Goal: Transaction & Acquisition: Purchase product/service

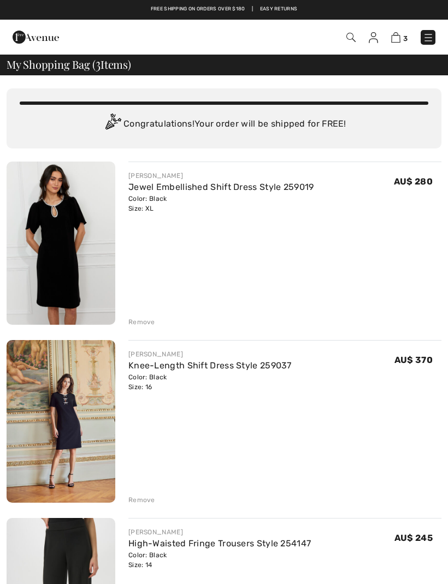
click at [353, 41] on img at bounding box center [350, 37] width 9 height 9
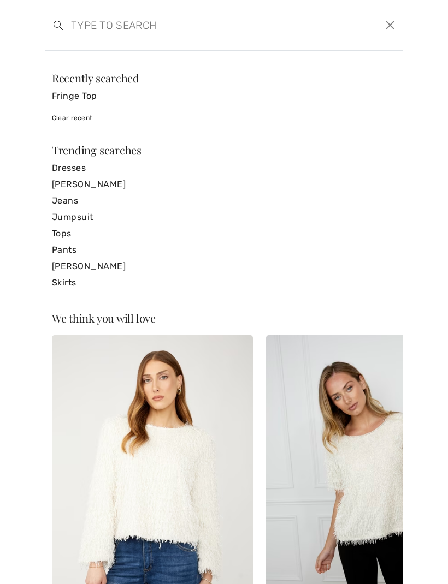
click at [111, 188] on link "[PERSON_NAME]" at bounding box center [224, 184] width 344 height 16
click at [86, 102] on link "Fringe Top" at bounding box center [224, 96] width 344 height 16
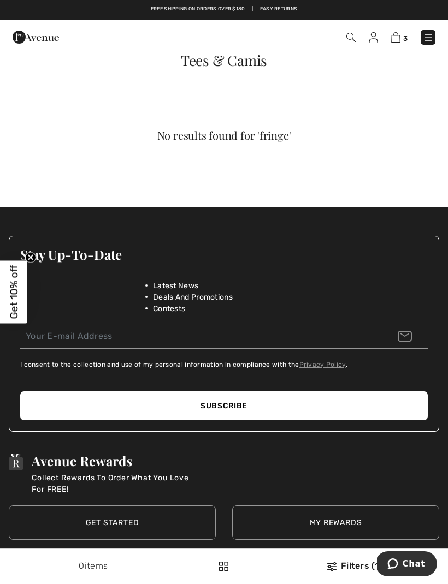
click at [370, 42] on img at bounding box center [373, 37] width 9 height 11
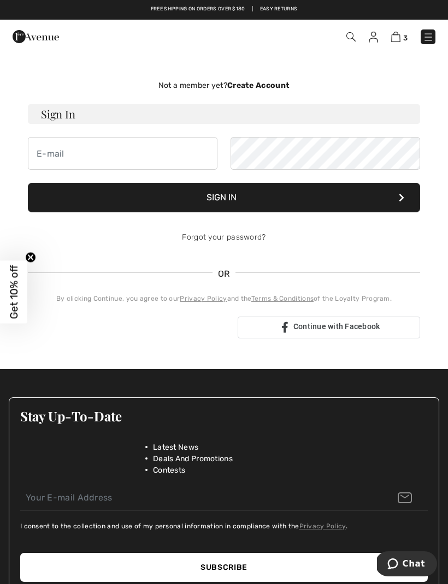
click at [345, 44] on div "3 Checkout" at bounding box center [315, 37] width 256 height 22
click at [346, 42] on span at bounding box center [350, 36] width 11 height 13
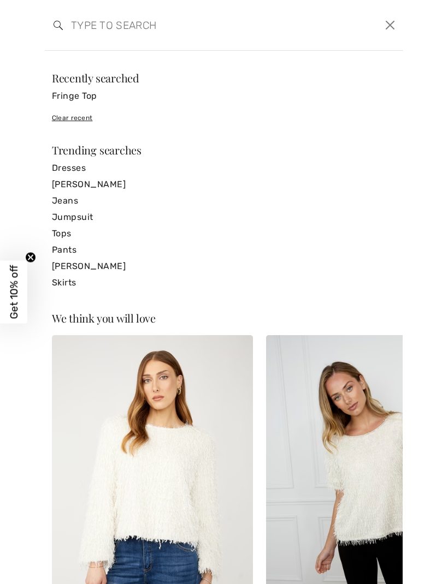
click at [110, 186] on link "[PERSON_NAME]" at bounding box center [224, 184] width 344 height 16
click at [102, 190] on link "[PERSON_NAME]" at bounding box center [224, 184] width 344 height 16
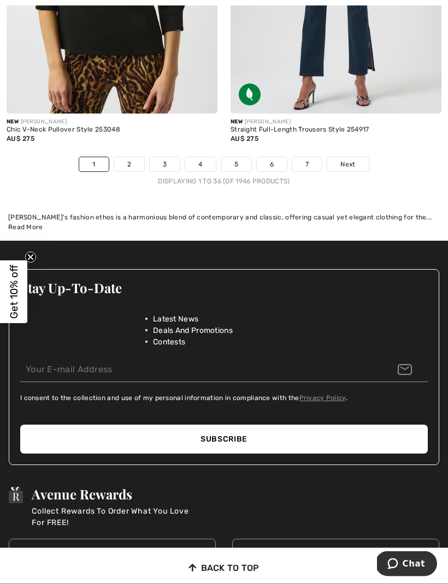
scroll to position [7042, 0]
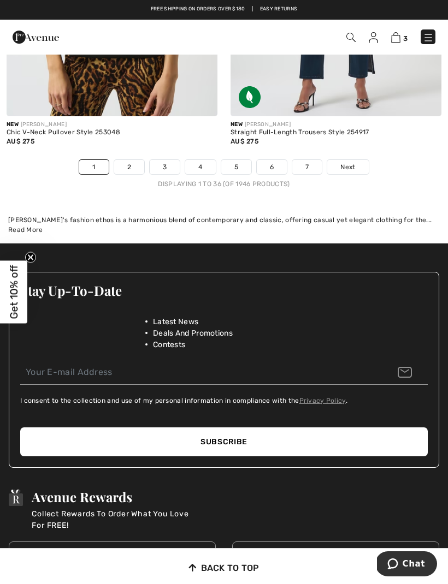
click at [350, 165] on link "Next" at bounding box center [347, 167] width 41 height 14
click at [356, 160] on link "Next" at bounding box center [347, 167] width 41 height 14
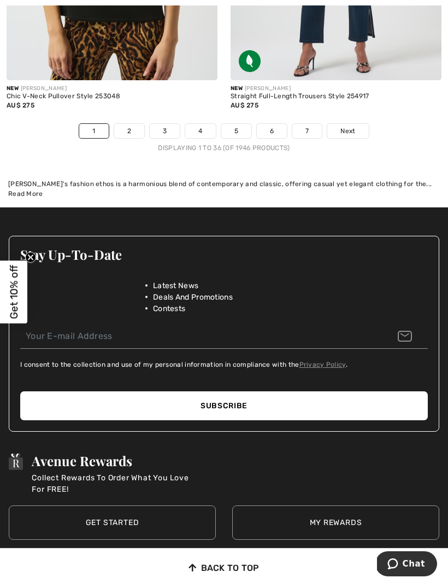
click at [351, 129] on link "Next" at bounding box center [347, 131] width 41 height 14
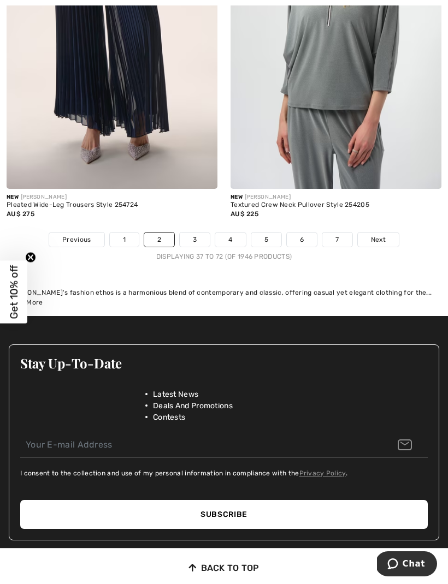
scroll to position [7066, 0]
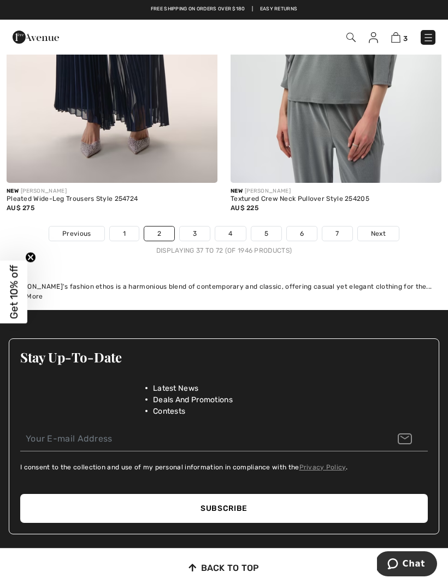
click at [387, 227] on link "Next" at bounding box center [378, 234] width 41 height 14
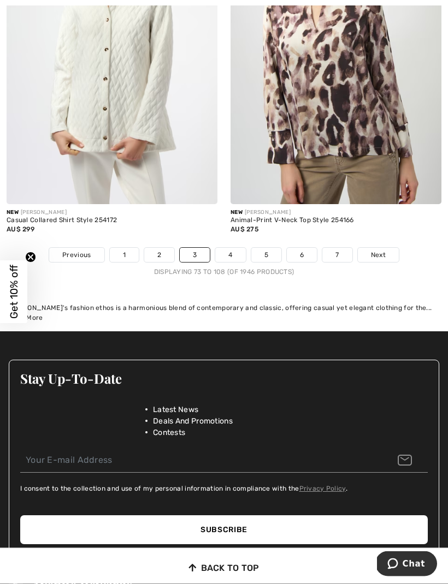
scroll to position [7006, 0]
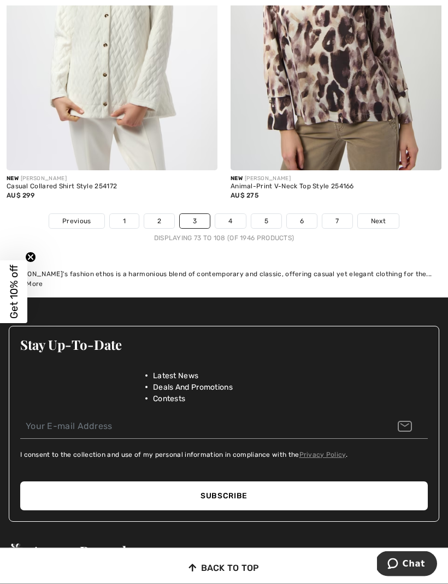
click at [383, 217] on span "Next" at bounding box center [378, 222] width 15 height 10
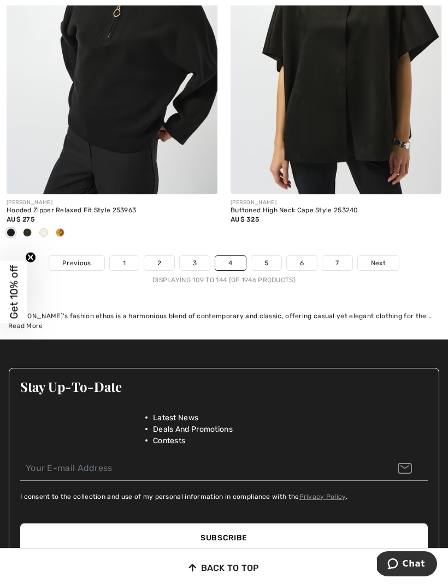
scroll to position [6948, 0]
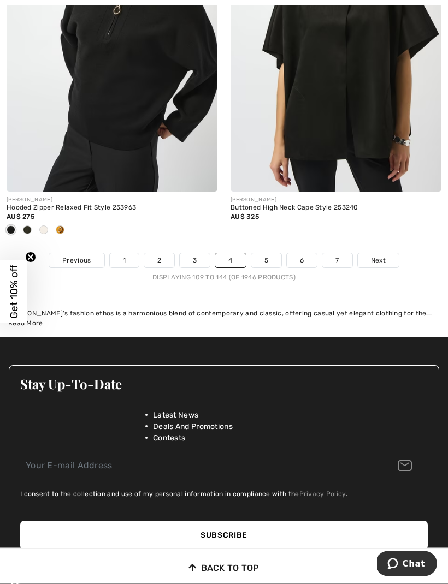
click at [384, 256] on span "Next" at bounding box center [378, 261] width 15 height 10
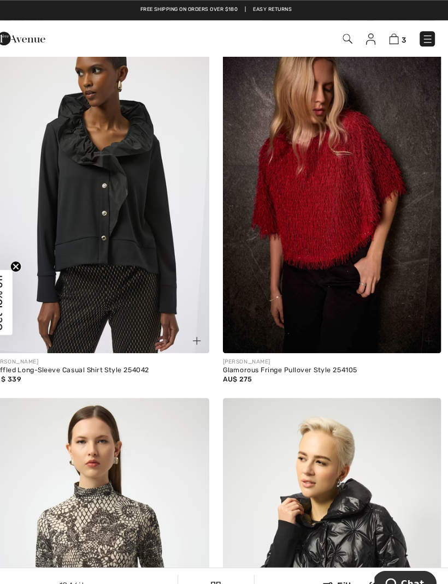
scroll to position [5379, 0]
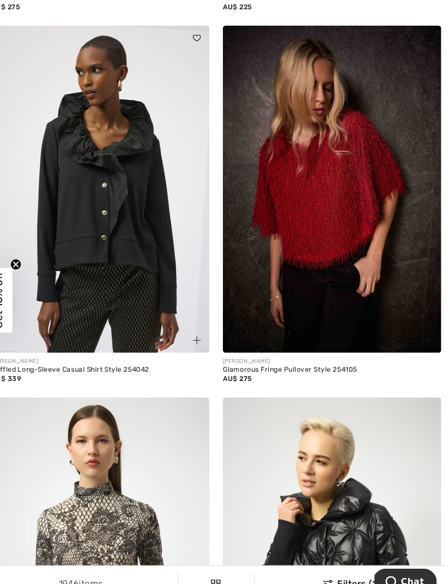
click at [334, 224] on img at bounding box center [335, 185] width 211 height 316
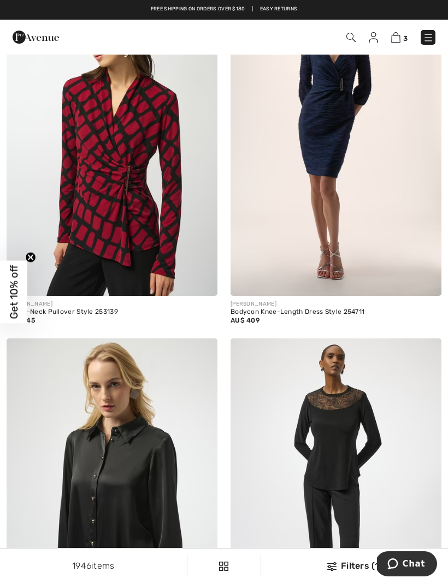
scroll to position [5748, 0]
click at [398, 37] on img at bounding box center [395, 37] width 9 height 10
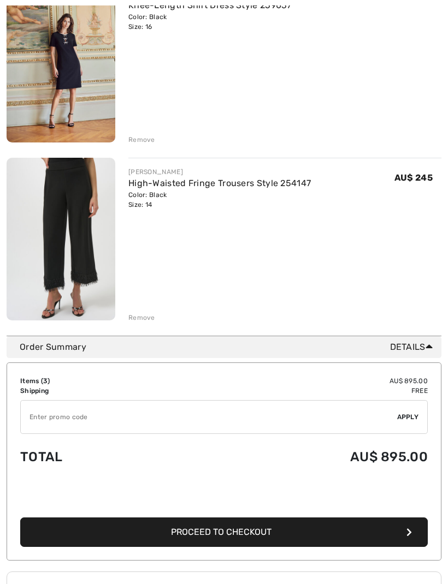
click at [76, 240] on img at bounding box center [61, 239] width 109 height 163
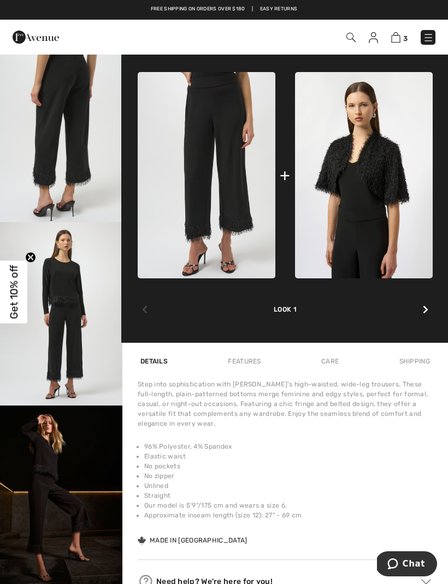
scroll to position [382, 0]
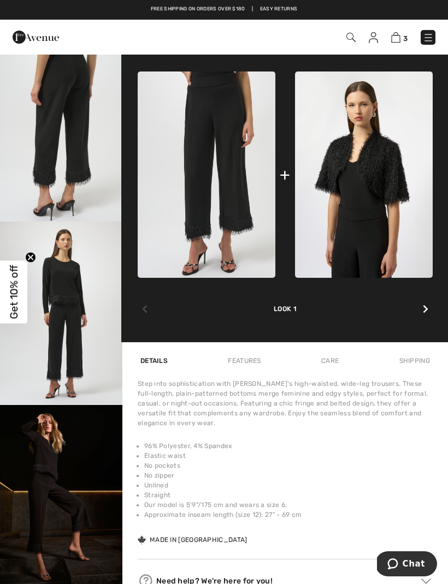
click at [425, 317] on div at bounding box center [425, 310] width 14 height 22
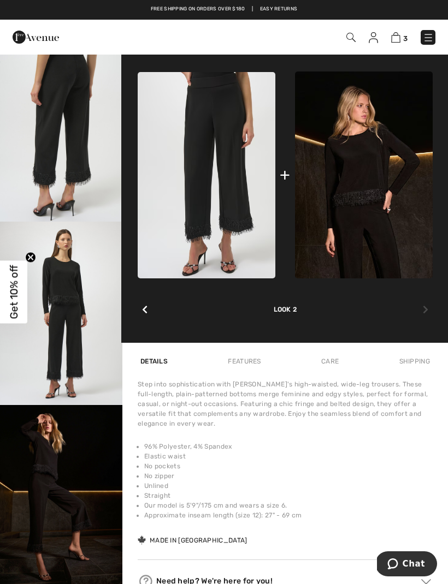
click at [422, 209] on img at bounding box center [364, 175] width 138 height 207
click at [382, 190] on img at bounding box center [364, 175] width 138 height 207
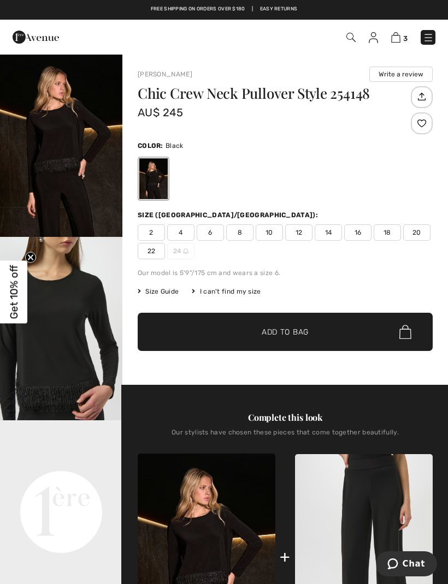
click at [386, 231] on span "18" at bounding box center [387, 232] width 27 height 16
click at [321, 330] on span "✔ Added to Bag Add to Bag" at bounding box center [285, 332] width 295 height 38
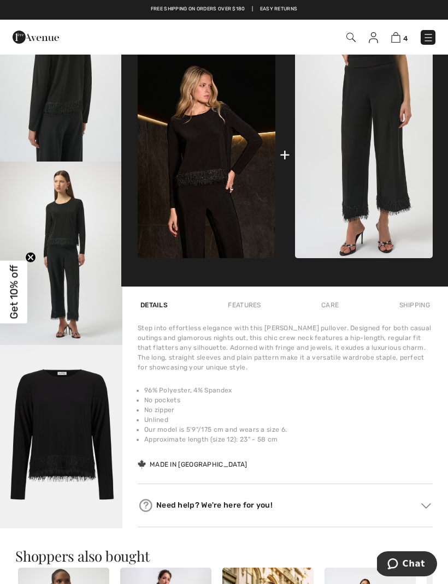
scroll to position [400, 0]
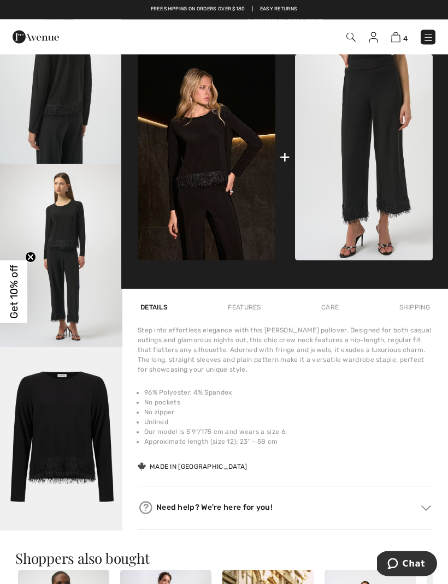
click at [82, 276] on img "5 / 6" at bounding box center [61, 256] width 122 height 184
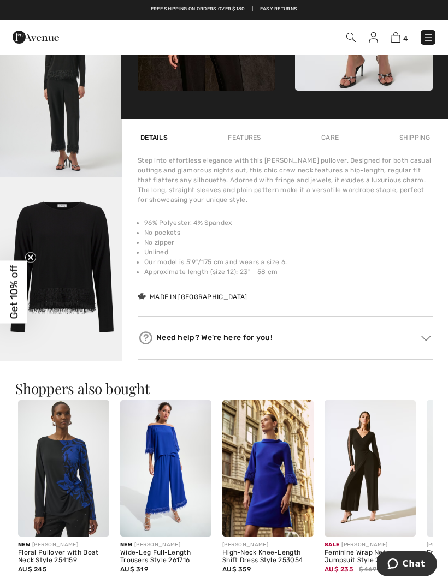
scroll to position [570, 0]
click at [250, 143] on div "Features" at bounding box center [244, 138] width 38 height 20
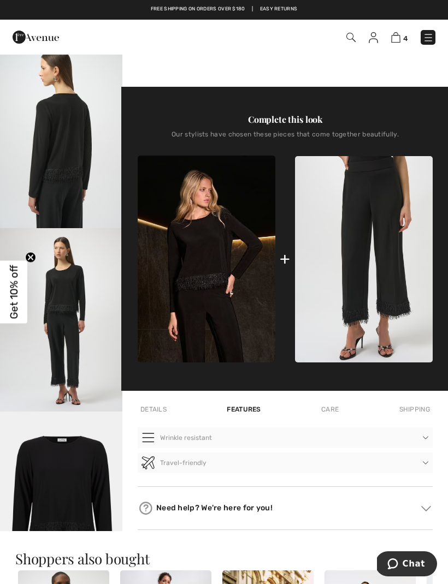
scroll to position [297, 0]
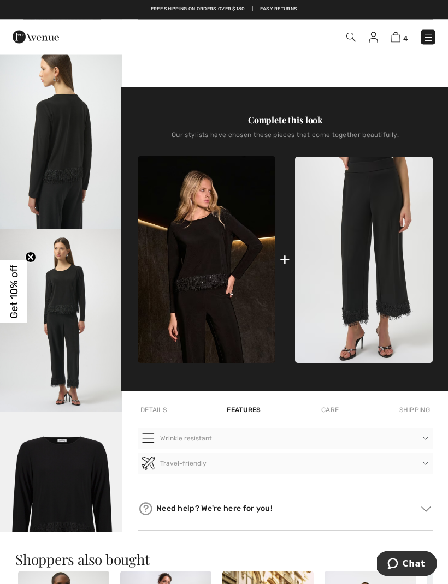
click at [339, 403] on div "Care" at bounding box center [329, 411] width 23 height 20
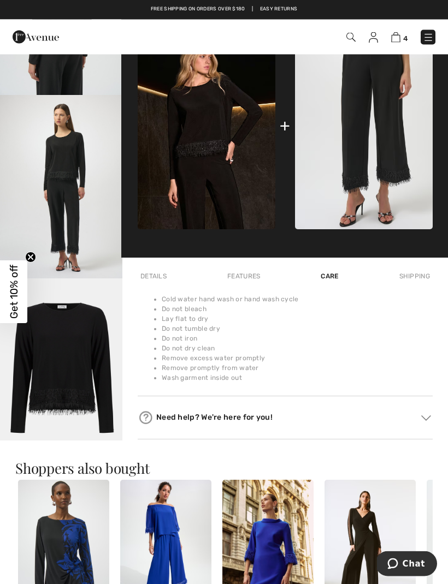
scroll to position [431, 0]
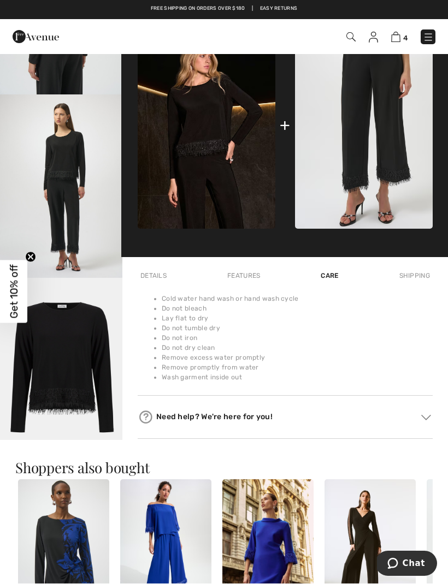
click at [430, 269] on div "Shipping" at bounding box center [415, 277] width 36 height 20
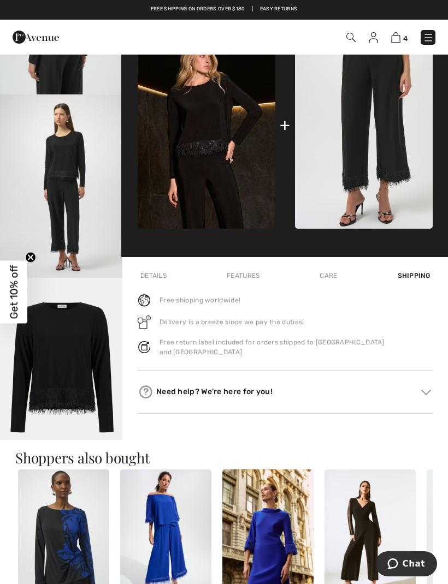
click at [393, 43] on img at bounding box center [395, 37] width 9 height 10
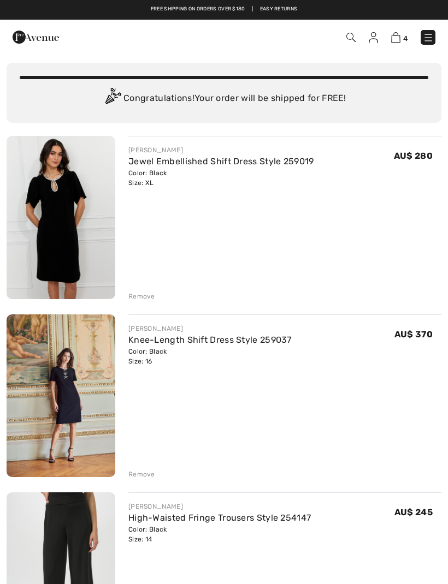
scroll to position [25, 0]
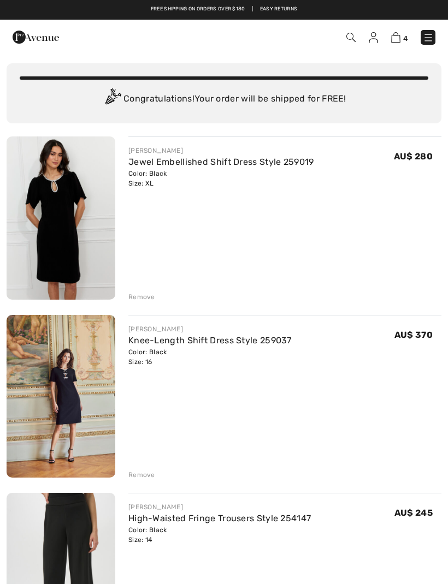
click at [145, 296] on div "Remove" at bounding box center [141, 297] width 27 height 10
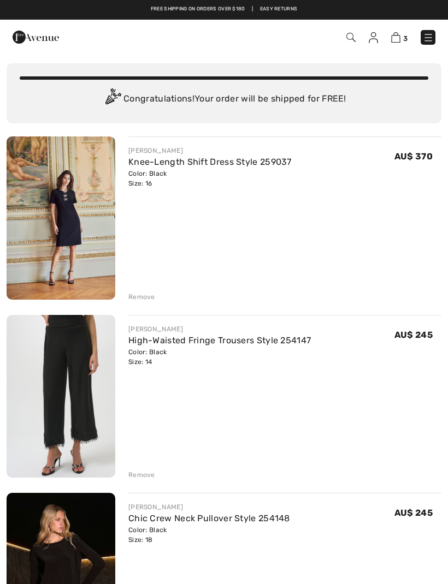
click at [148, 294] on div "Remove" at bounding box center [141, 297] width 27 height 10
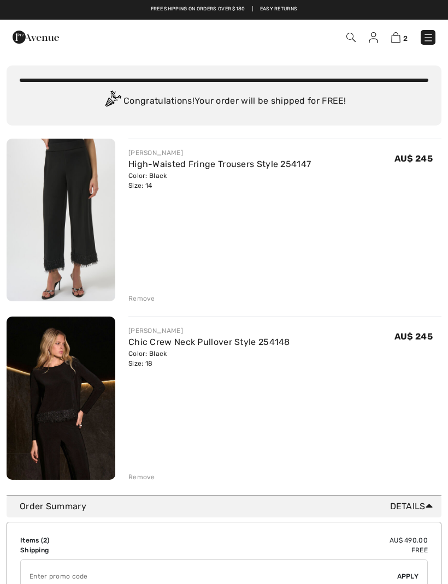
scroll to position [22, 0]
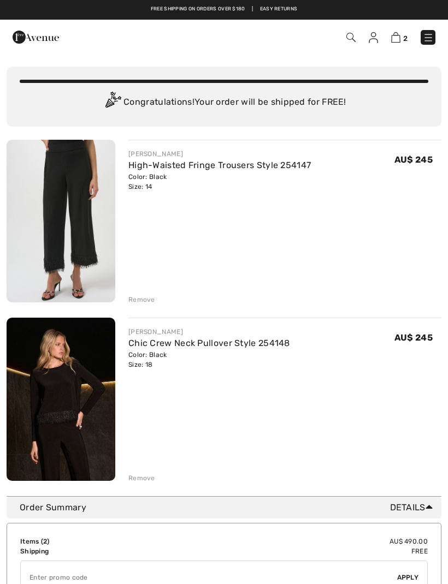
click at [156, 170] on link "High-Waisted Fringe Trousers Style 254147" at bounding box center [219, 165] width 182 height 10
click at [82, 241] on img at bounding box center [61, 221] width 109 height 163
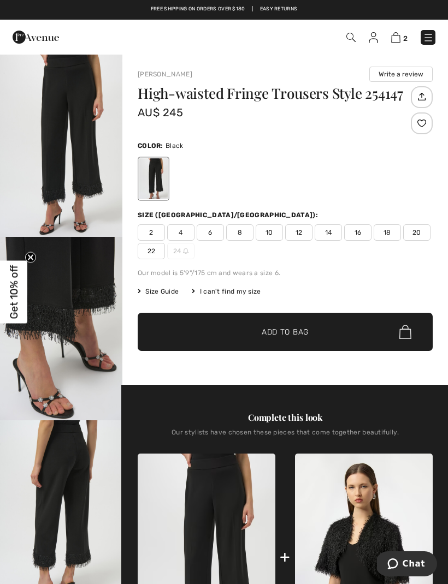
click at [359, 225] on span "16" at bounding box center [357, 232] width 27 height 16
click at [285, 339] on span "✔ Added to Bag Add to Bag" at bounding box center [285, 332] width 295 height 38
click at [403, 36] on span "3" at bounding box center [405, 38] width 4 height 8
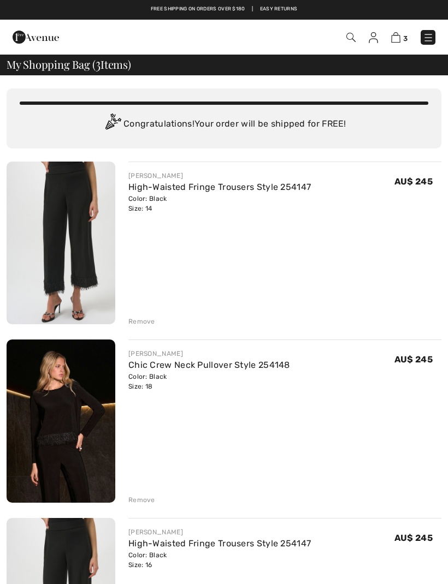
click at [148, 323] on div "Remove" at bounding box center [141, 322] width 27 height 10
